Goal: Information Seeking & Learning: Find specific fact

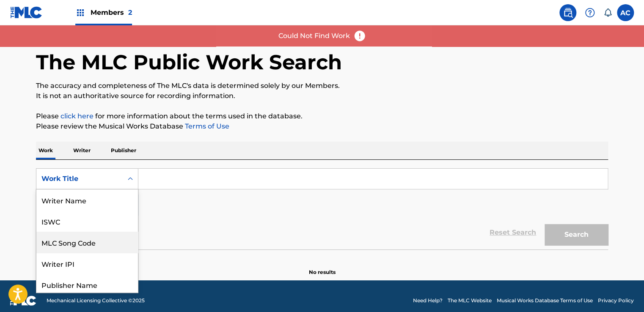
click at [127, 190] on div "8 results available. Use Up and Down to choose options, press Enter to select t…" at bounding box center [87, 178] width 102 height 21
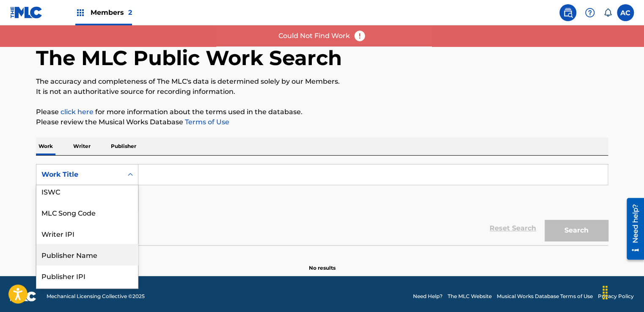
scroll to position [24, 0]
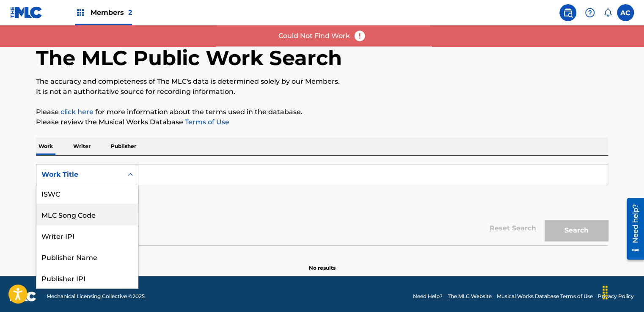
click at [82, 214] on div "MLC Song Code" at bounding box center [87, 214] width 102 height 21
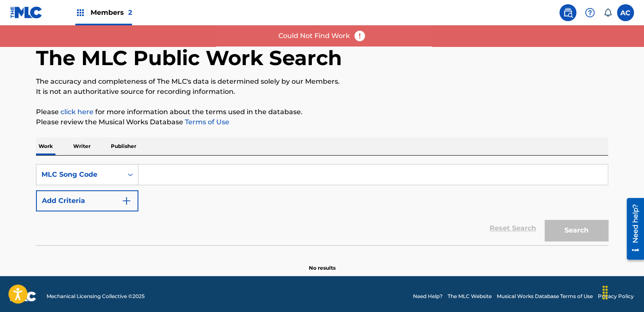
click at [214, 160] on div "SearchWithCriteria32dd6b98-fce2-4dc5-a7b6-33ee6bf78c83 MLC Song Code Add Criter…" at bounding box center [322, 201] width 572 height 90
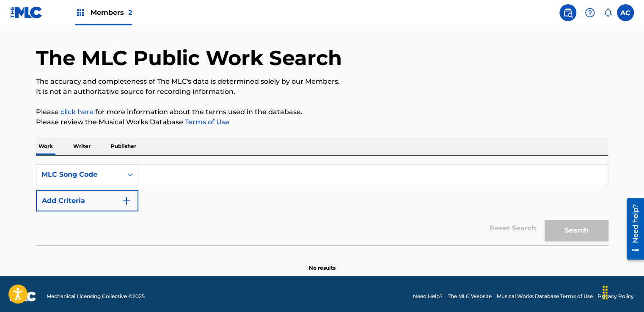
click at [226, 177] on input "Search Form" at bounding box center [372, 175] width 469 height 20
paste input "PF1SNB"
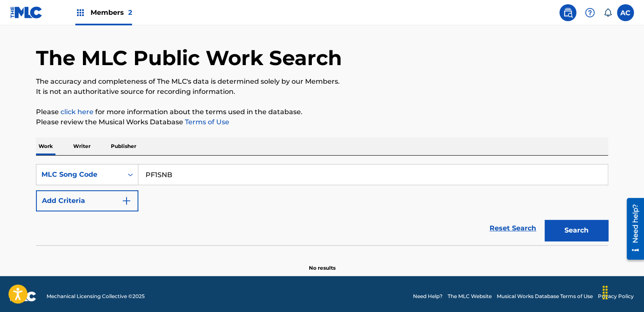
type input "PF1SNB"
click at [590, 226] on button "Search" at bounding box center [576, 230] width 63 height 21
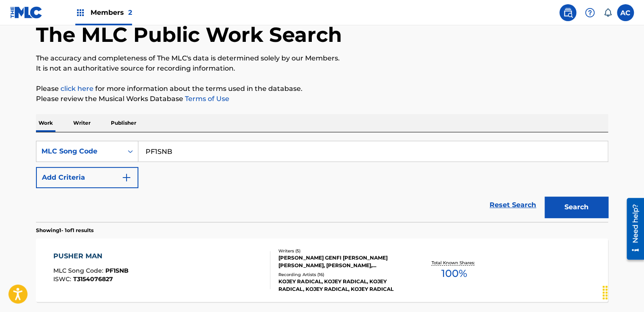
scroll to position [121, 0]
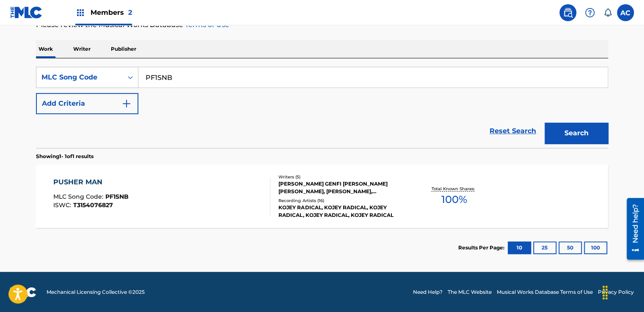
click at [265, 185] on div at bounding box center [266, 196] width 7 height 38
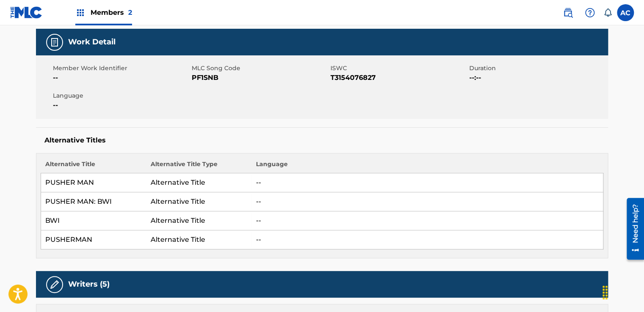
scroll to position [127, 0]
